Goal: Task Accomplishment & Management: Manage account settings

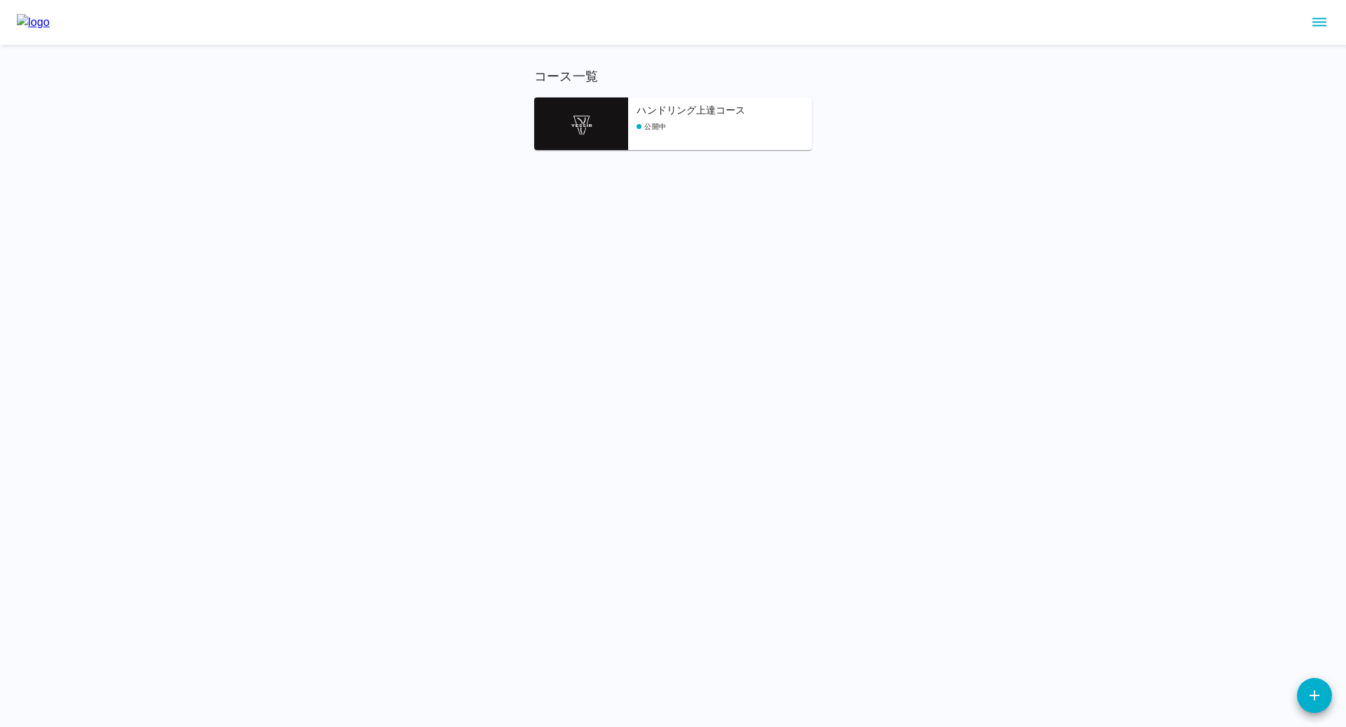
click at [716, 122] on div "公開中" at bounding box center [723, 126] width 175 height 11
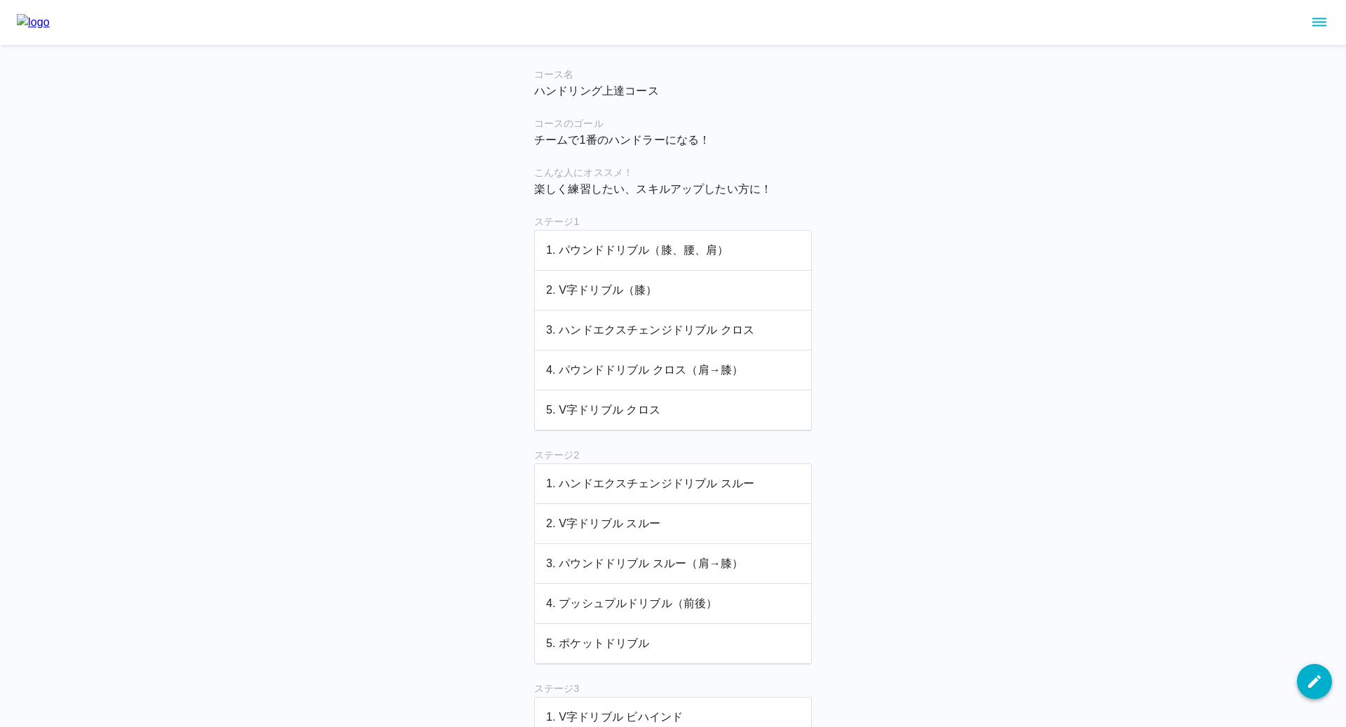
click at [1309, 687] on icon "button" at bounding box center [1314, 681] width 13 height 13
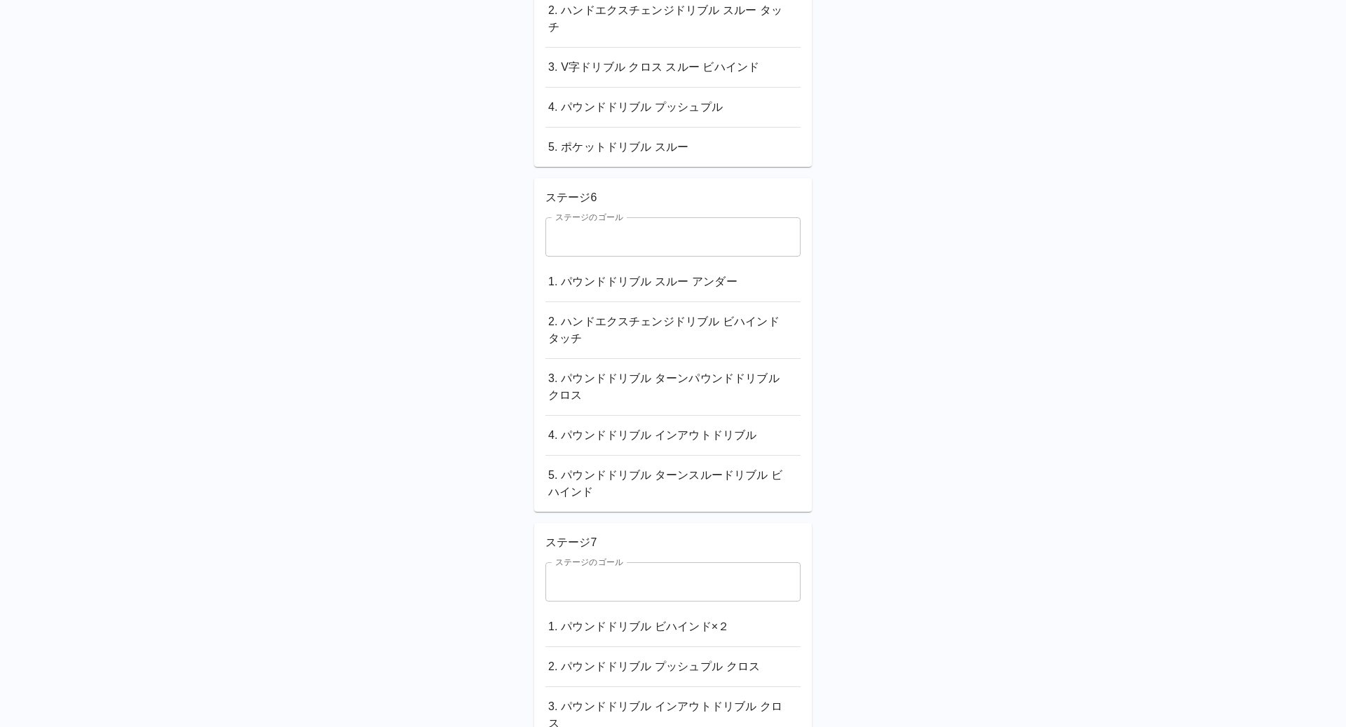
scroll to position [2972, 0]
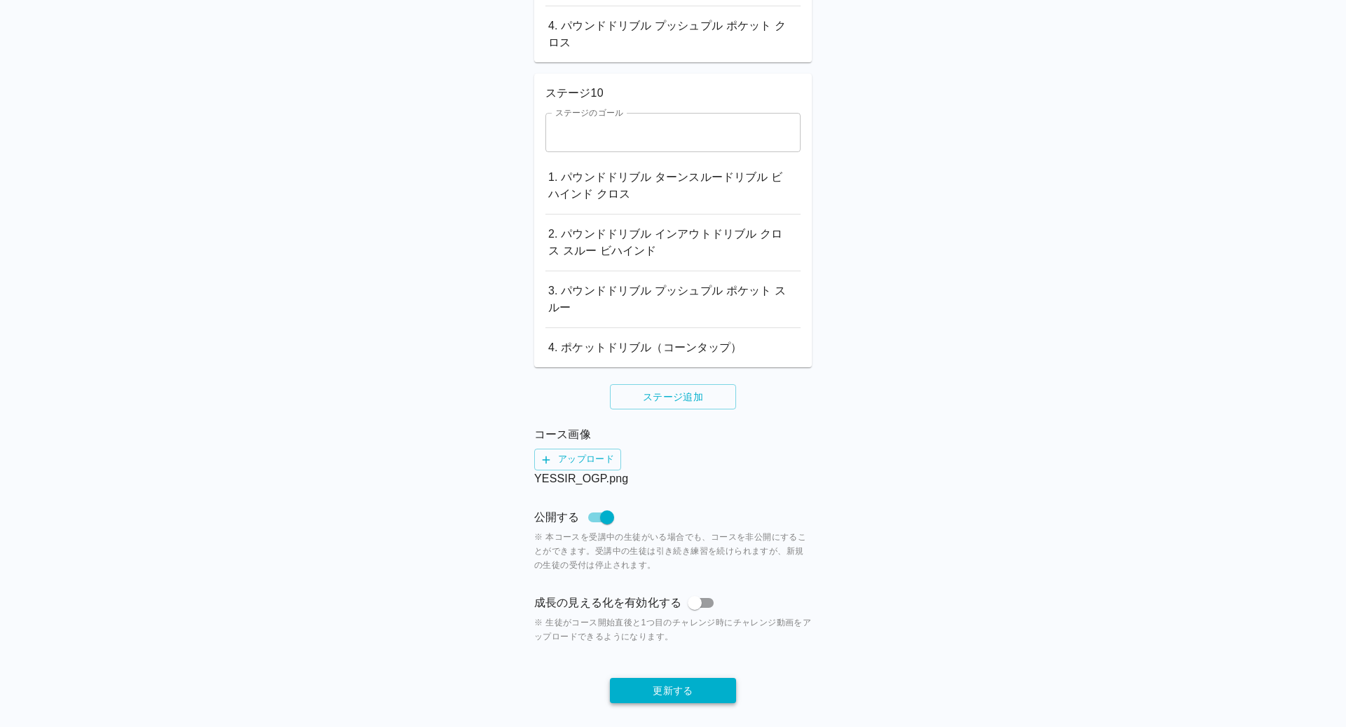
click at [667, 678] on button "更新する" at bounding box center [673, 691] width 126 height 26
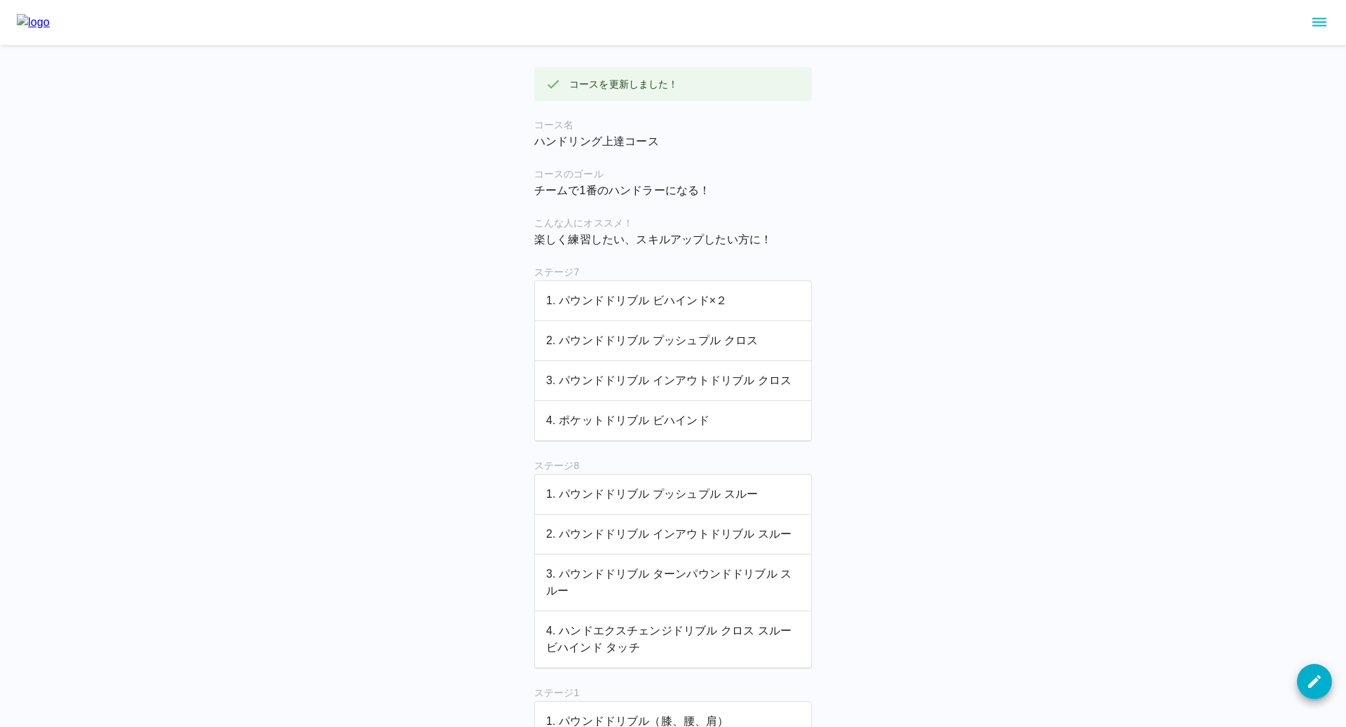
click at [46, 22] on img at bounding box center [33, 22] width 33 height 17
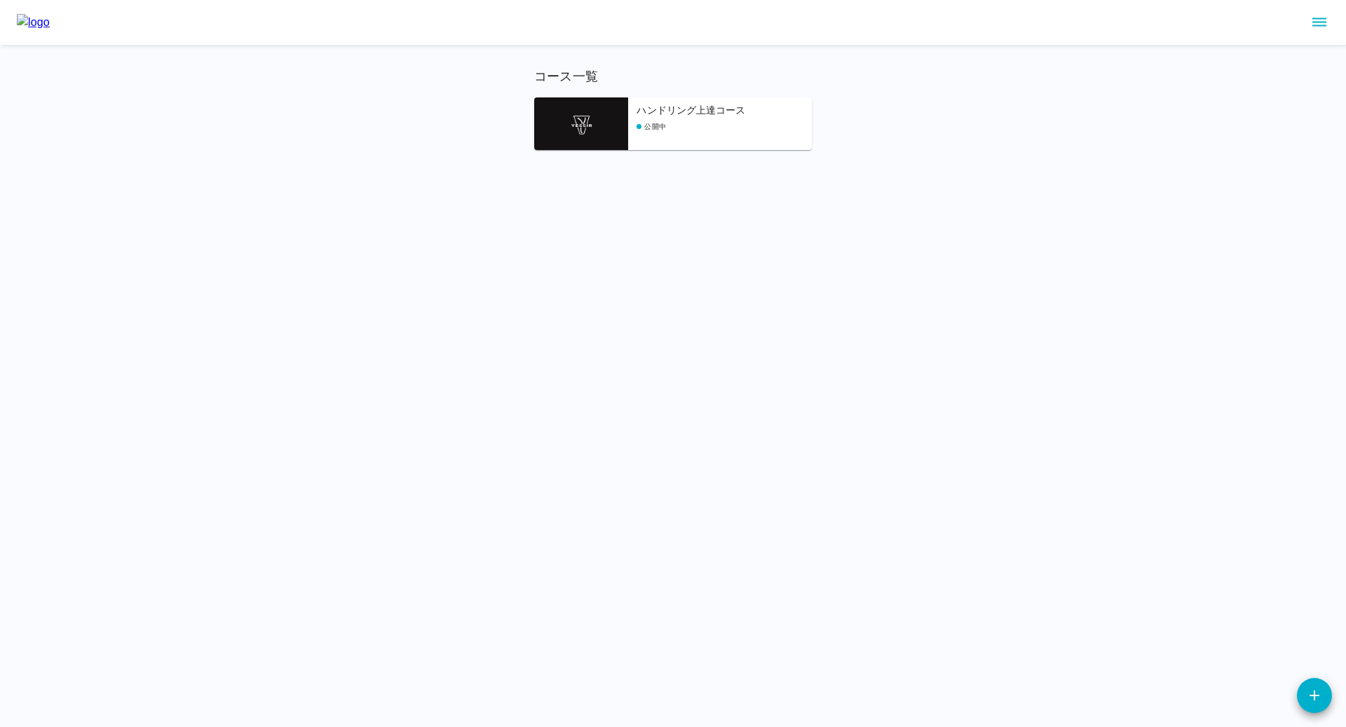
click at [152, 148] on div "コース一覧 ハンドリング上達コース 公開中" at bounding box center [673, 75] width 1346 height 150
click at [245, 170] on html "コース一覧 ハンドリング上達コース 公開中" at bounding box center [673, 92] width 1346 height 184
click at [50, 23] on img at bounding box center [33, 22] width 33 height 17
click at [1327, 15] on button "sidemenu" at bounding box center [1319, 23] width 24 height 24
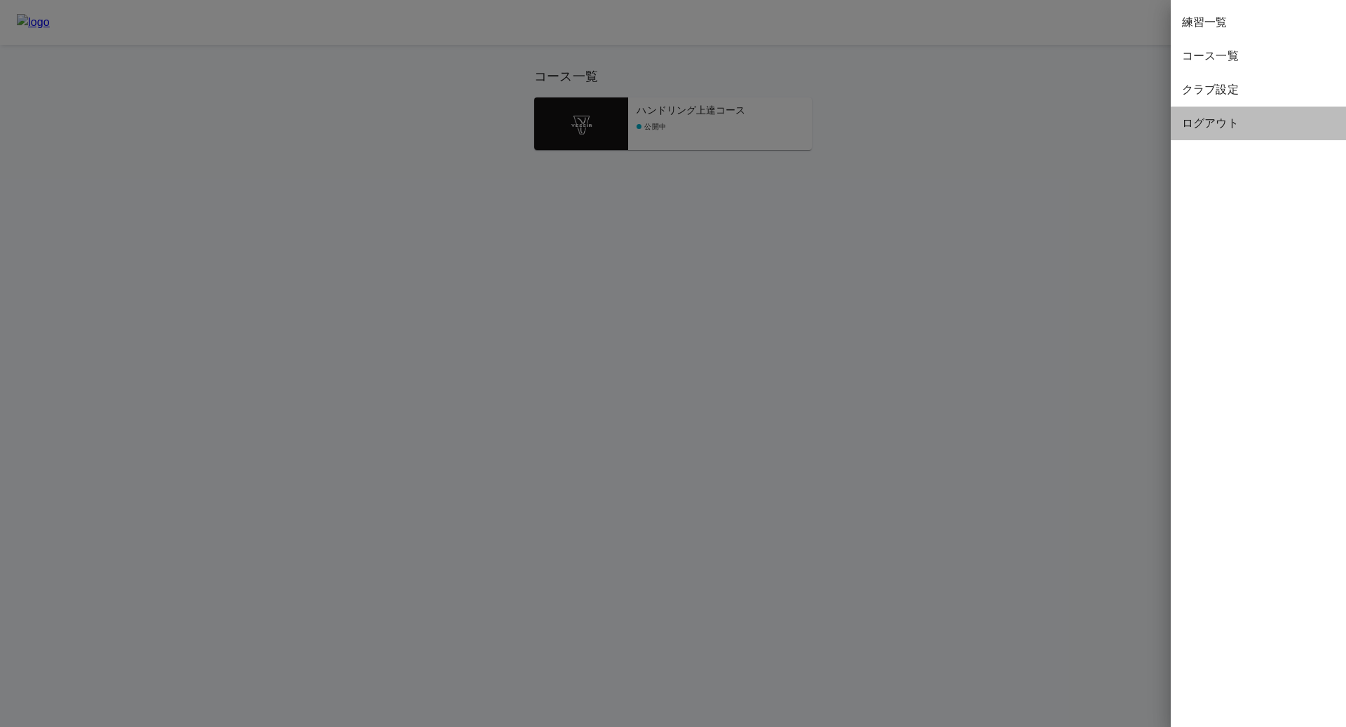
click at [1208, 118] on span "ログアウト" at bounding box center [1258, 123] width 153 height 17
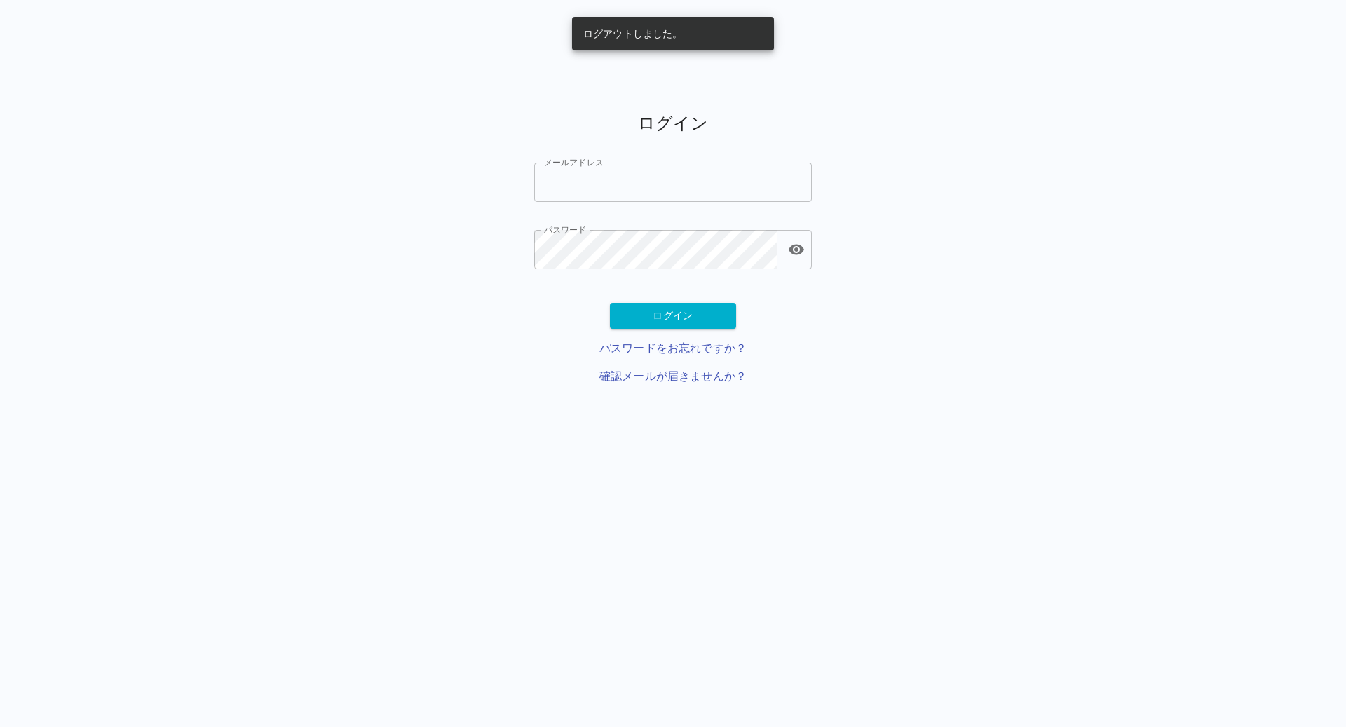
type input "**********"
